Goal: Transaction & Acquisition: Purchase product/service

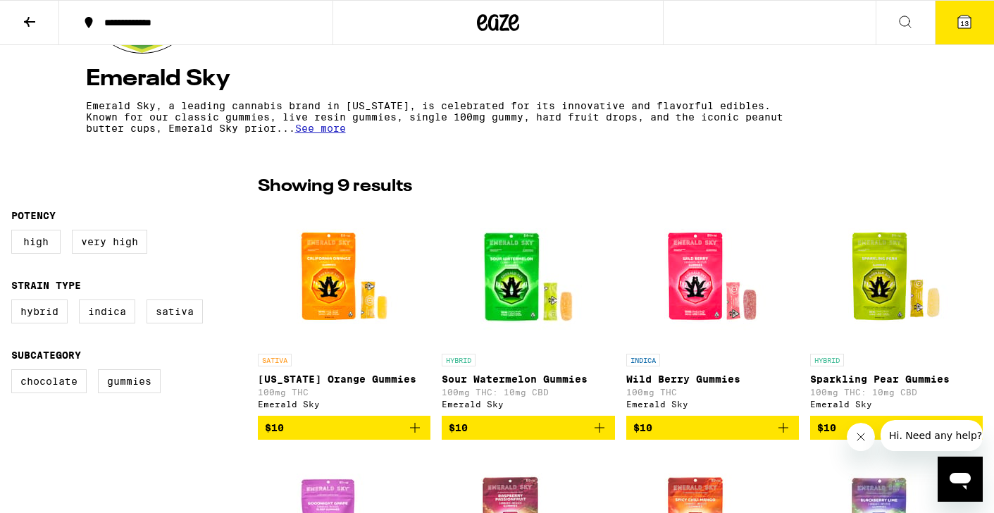
scroll to position [264, 0]
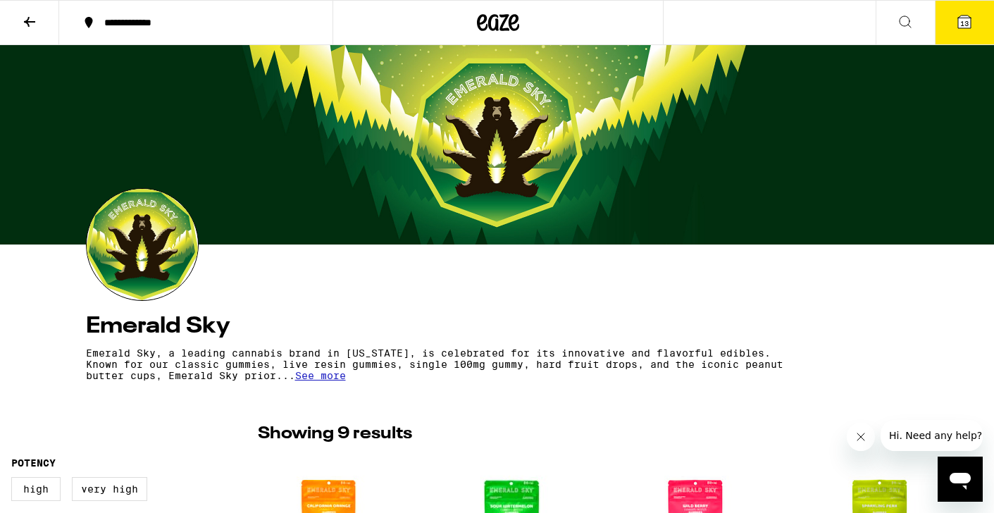
click at [346, 379] on span "See more" at bounding box center [320, 375] width 51 height 11
